Goal: Navigation & Orientation: Find specific page/section

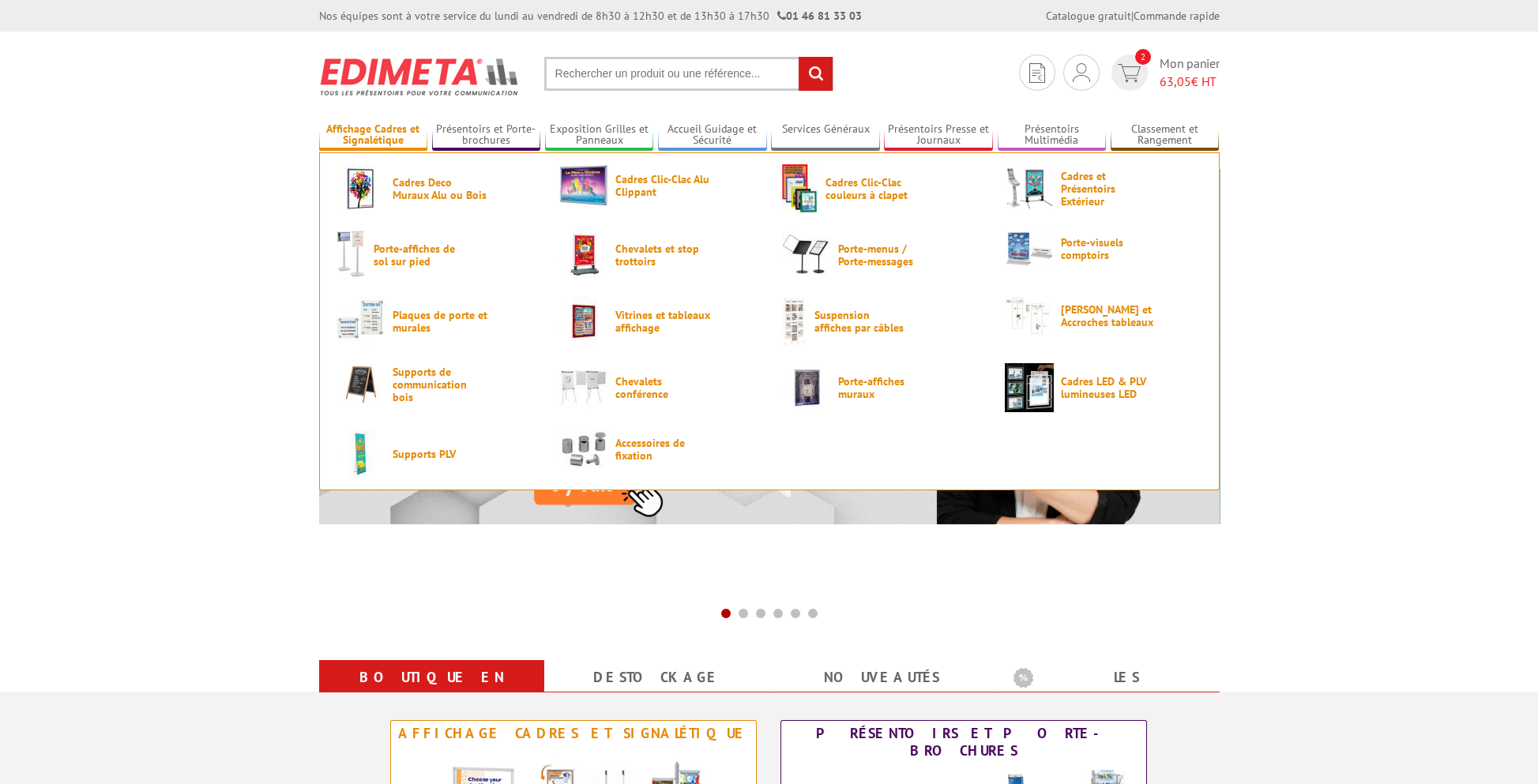
click at [389, 136] on link "Affichage Cadres et Signalétique" at bounding box center [373, 136] width 109 height 26
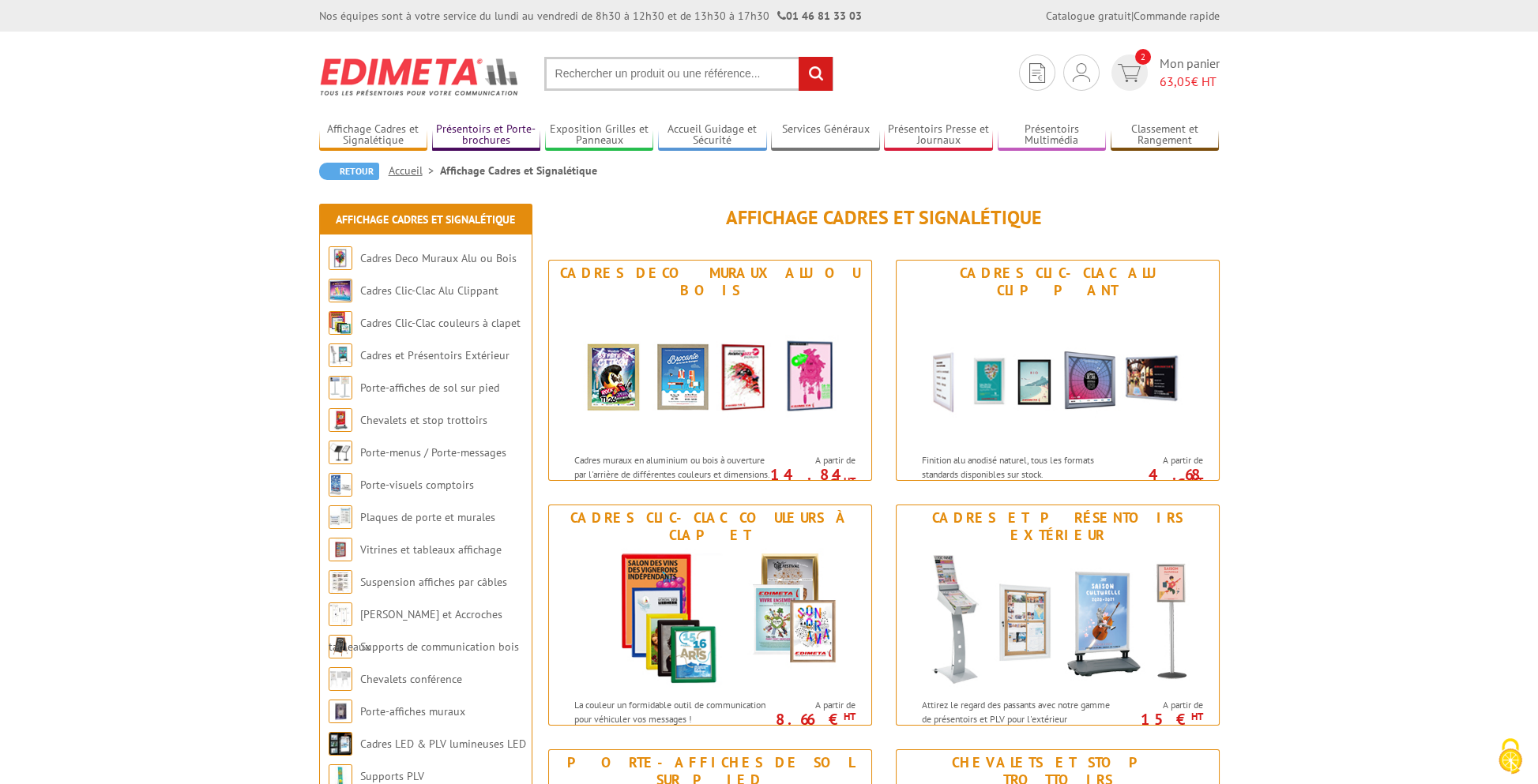
click at [485, 136] on link "Présentoirs et Porte-brochures" at bounding box center [486, 136] width 109 height 26
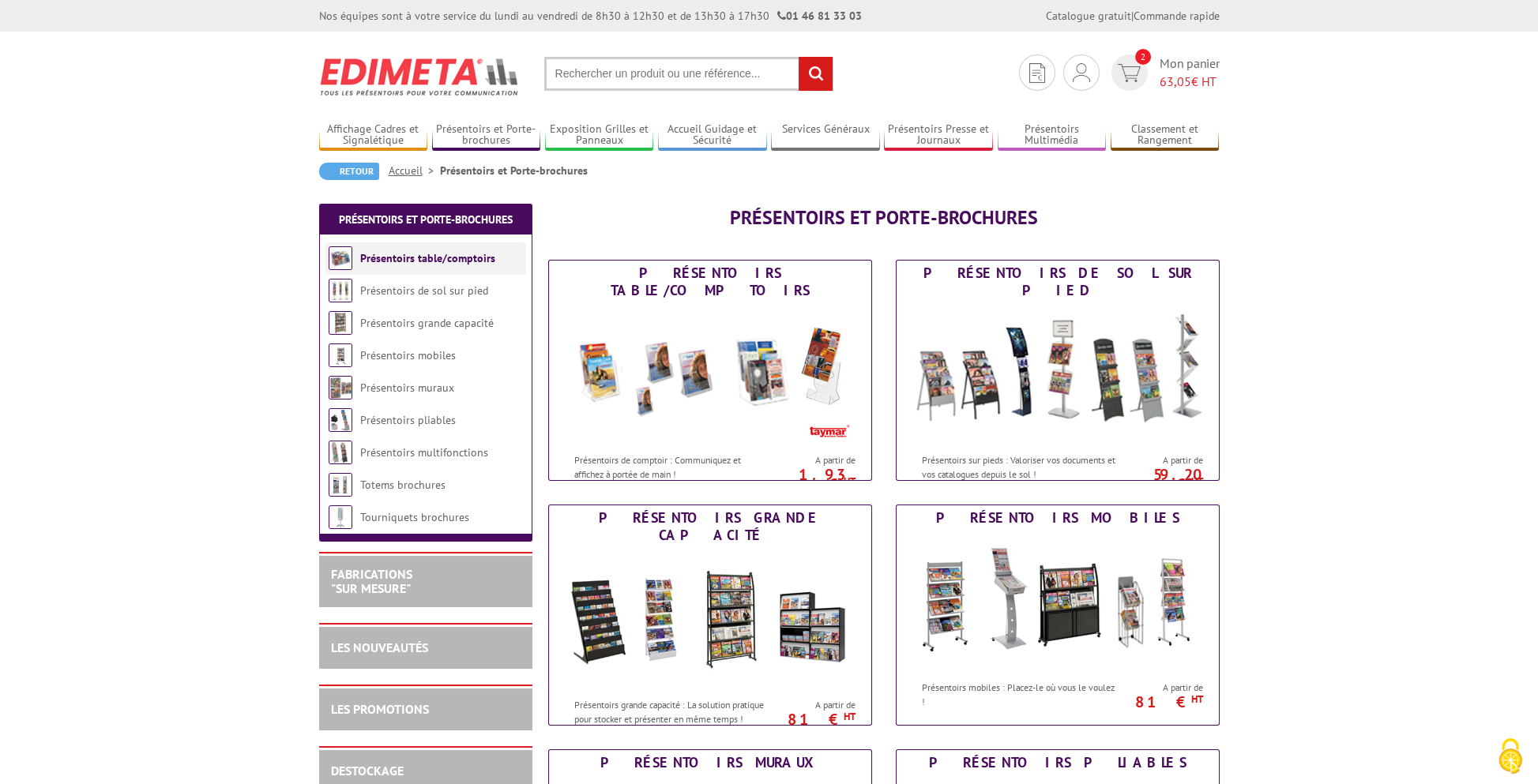
click at [444, 254] on link "Présentoirs table/comptoirs" at bounding box center [427, 258] width 135 height 14
